Goal: Transaction & Acquisition: Book appointment/travel/reservation

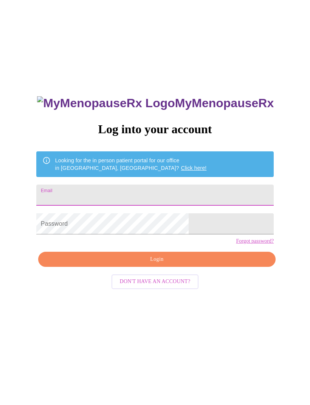
type input "[EMAIL_ADDRESS][DOMAIN_NAME]"
type input "amyfleegle1@icloud.com"
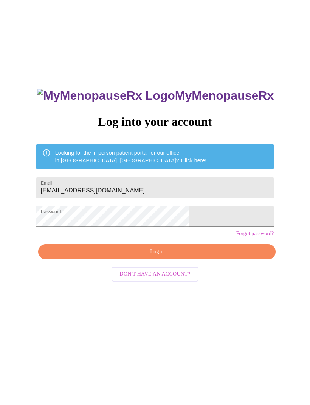
click at [162, 257] on span "Login" at bounding box center [157, 251] width 220 height 9
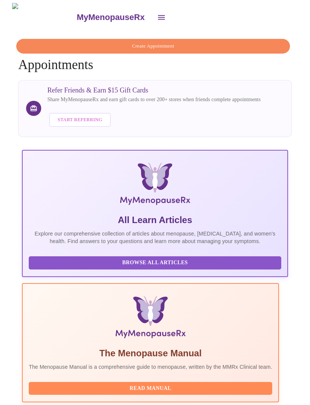
click at [195, 50] on button "Create Appointment" at bounding box center [153, 46] width 274 height 15
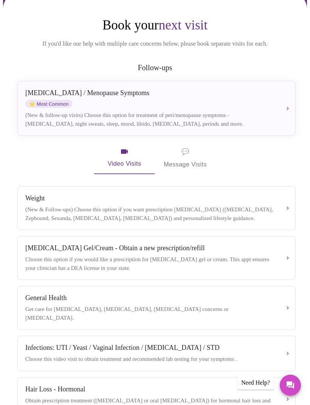
scroll to position [68, 0]
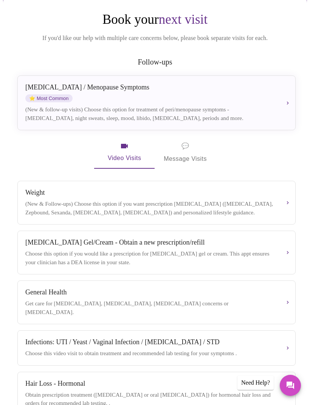
click at [257, 95] on div "Perimenopause / Menopause Symptoms ⭐ Most Common" at bounding box center [150, 93] width 250 height 19
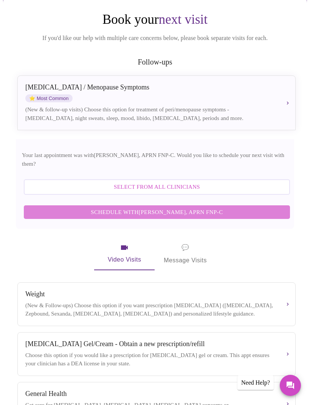
click at [215, 207] on span "Schedule with Kelly Perisin, APRN FNP-C" at bounding box center [156, 212] width 251 height 10
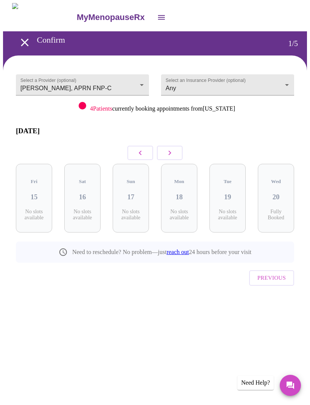
click at [280, 273] on span "Previous" at bounding box center [271, 278] width 28 height 10
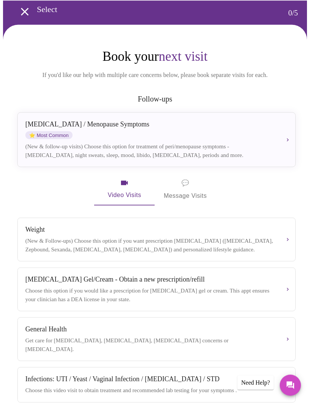
scroll to position [31, 0]
click at [254, 143] on div "Perimenopause / Menopause Symptoms ⭐ Most Common (New & follow-up visits) Choos…" at bounding box center [156, 139] width 262 height 39
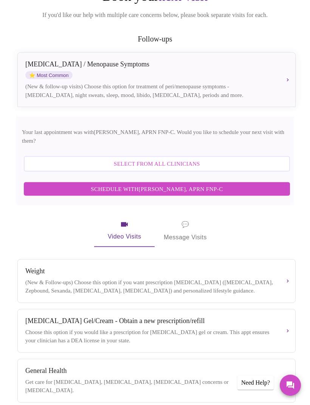
scroll to position [86, 0]
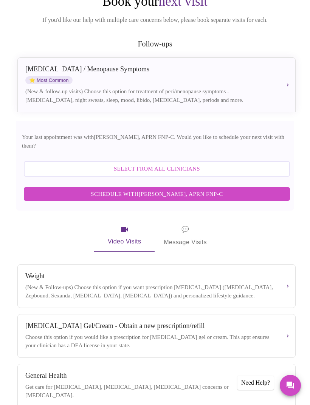
click at [226, 189] on span "Schedule with Kelly Perisin, APRN FNP-C" at bounding box center [156, 194] width 251 height 10
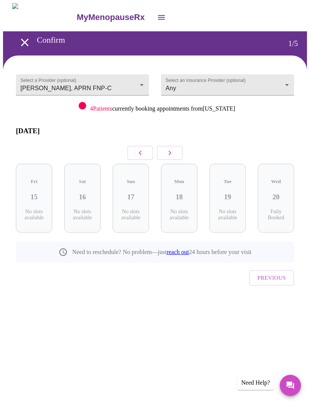
click at [174, 146] on button "button" at bounding box center [170, 153] width 26 height 14
click at [172, 148] on icon "button" at bounding box center [169, 152] width 9 height 9
click at [178, 153] on button "button" at bounding box center [170, 153] width 26 height 14
click at [179, 158] on div "Wed 10 No slots available" at bounding box center [179, 198] width 48 height 81
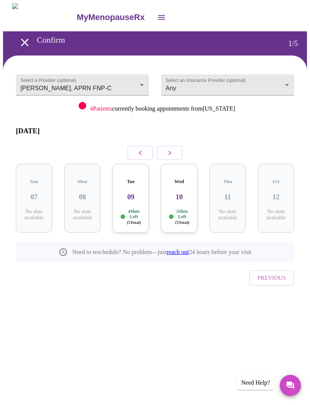
click at [174, 152] on button "button" at bounding box center [170, 153] width 26 height 14
click at [175, 152] on button "button" at bounding box center [170, 153] width 26 height 14
click at [175, 150] on button "button" at bounding box center [170, 153] width 26 height 14
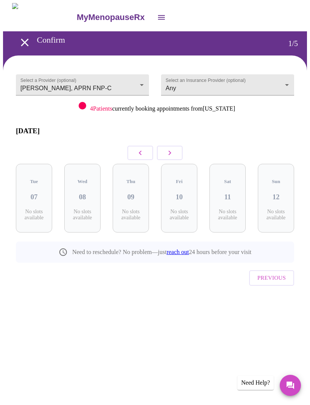
click at [175, 150] on button "button" at bounding box center [170, 153] width 26 height 14
click at [172, 151] on icon "button" at bounding box center [169, 152] width 9 height 9
click at [139, 150] on icon "button" at bounding box center [140, 152] width 9 height 9
click at [135, 193] on h3 "15" at bounding box center [131, 197] width 24 height 8
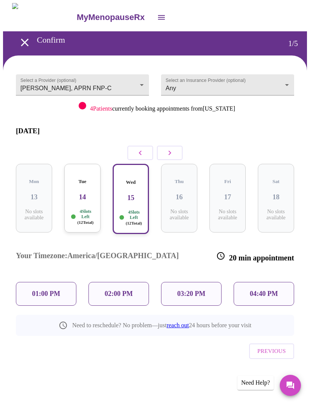
click at [39, 290] on p "01:00 PM" at bounding box center [46, 294] width 28 height 8
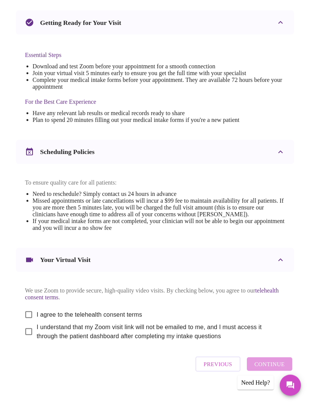
scroll to position [169, 0]
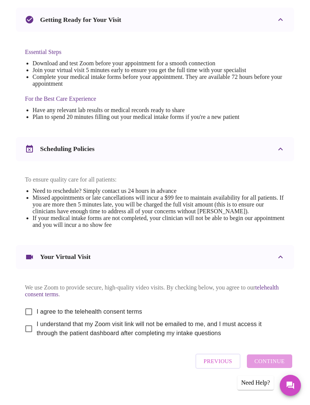
click at [28, 320] on input "I agree to the telehealth consent terms" at bounding box center [29, 312] width 16 height 16
checkbox input "true"
click at [26, 337] on input "I understand that my Zoom visit link will not be emailed to me, and I must acce…" at bounding box center [29, 329] width 16 height 16
checkbox input "true"
click at [276, 366] on span "Continue" at bounding box center [269, 362] width 30 height 10
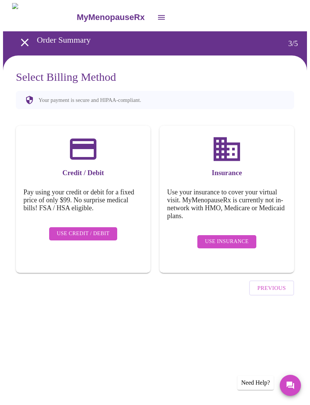
scroll to position [0, 0]
click at [242, 237] on span "Use Insurance" at bounding box center [226, 241] width 43 height 9
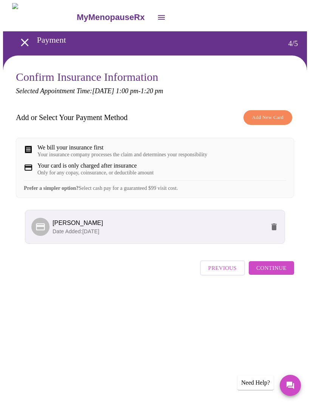
click at [277, 273] on span "Continue" at bounding box center [271, 268] width 30 height 10
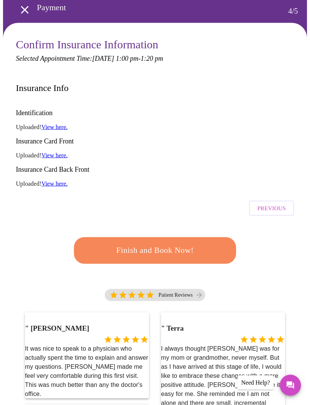
scroll to position [34, 0]
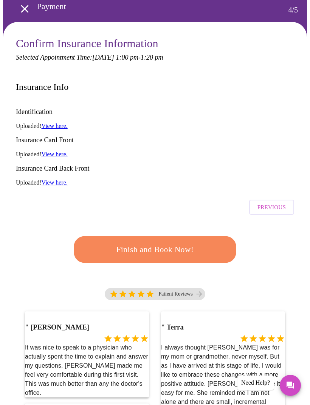
click at [195, 243] on span "Finish and Book Now!" at bounding box center [155, 250] width 142 height 14
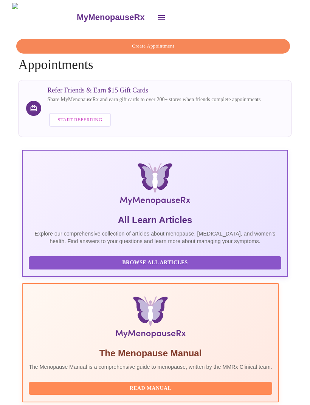
scroll to position [0, 341]
